Goal: Information Seeking & Learning: Find specific fact

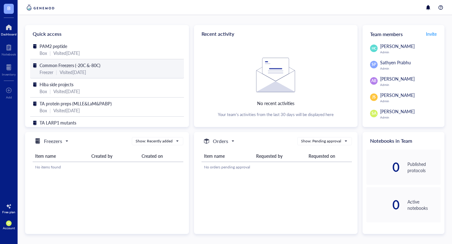
click at [70, 70] on div "Visited [DATE]" at bounding box center [73, 72] width 26 height 7
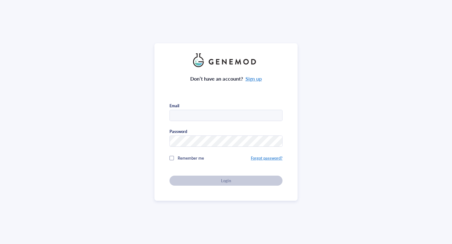
type input "[EMAIL_ADDRESS][DOMAIN_NAME]"
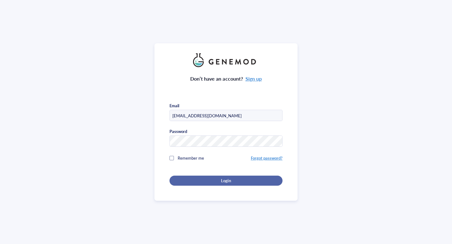
click at [222, 178] on span "Login" at bounding box center [226, 181] width 10 height 6
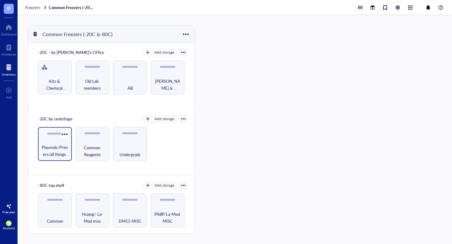
click at [57, 145] on span "Plasmids/Primers/all things nucleic acid" at bounding box center [55, 151] width 28 height 14
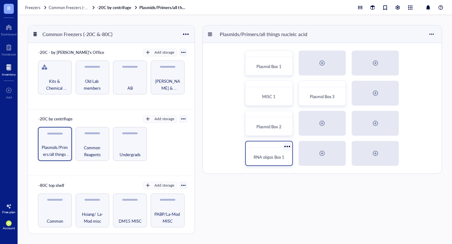
click at [272, 155] on span "RNA oligos Box 1" at bounding box center [269, 157] width 31 height 6
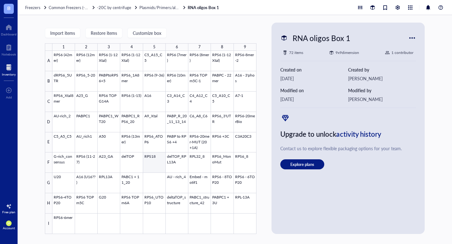
click at [158, 161] on div at bounding box center [154, 142] width 204 height 183
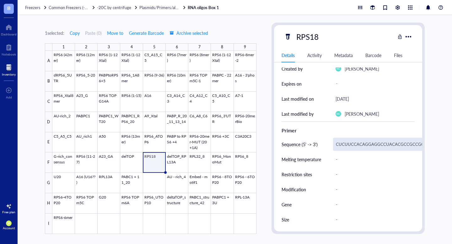
scroll to position [82, 0]
click at [344, 145] on div "CUCUUCCACAGGAGGCCUACACGCCGCCGCUUGUGCUGCAGCC" at bounding box center [399, 144] width 133 height 13
click at [344, 145] on input "CUCUUCCACAGGAGGCCUACACGCCGCCGCUUGUGCUGCAGCC" at bounding box center [373, 144] width 79 height 13
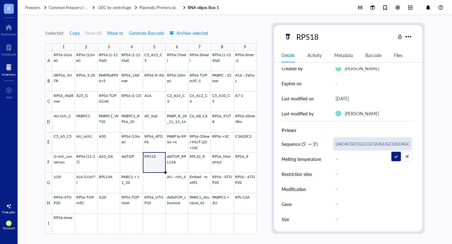
click at [344, 145] on input "CUCUUCCACAGGAGGCCUACACGCCGCCGCUUGUGCUGCAGCC" at bounding box center [373, 144] width 79 height 13
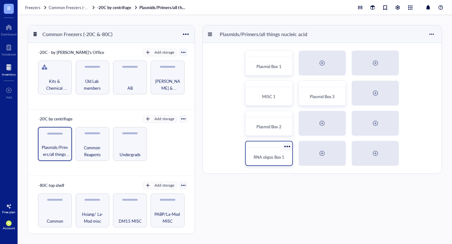
click at [250, 155] on div "RNA oligos Box 1" at bounding box center [268, 157] width 41 height 14
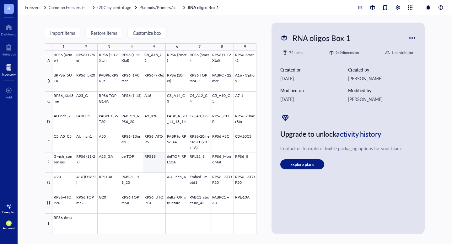
click at [155, 160] on div at bounding box center [154, 142] width 204 height 183
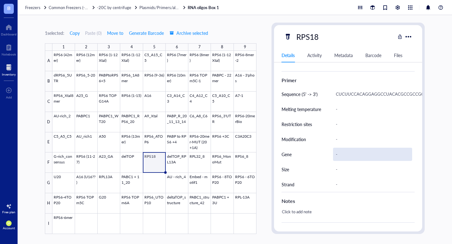
scroll to position [132, 0]
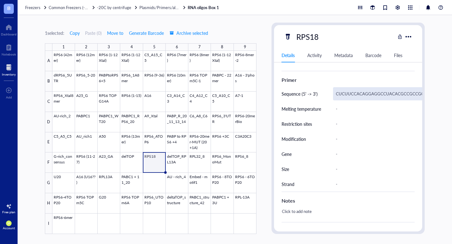
click at [349, 94] on div "CUCUUCCACAGGAGGCCUACACGCCGCCGCUUGUGCUGCAGCC" at bounding box center [399, 93] width 133 height 13
